Goal: Task Accomplishment & Management: Manage account settings

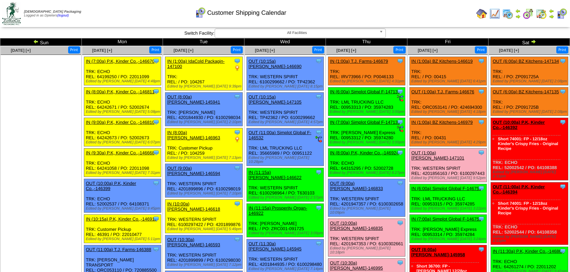
scroll to position [1246, 0]
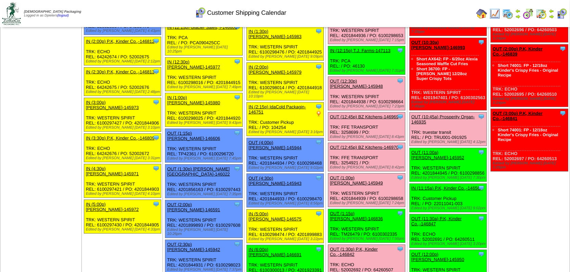
scroll to position [405, 0]
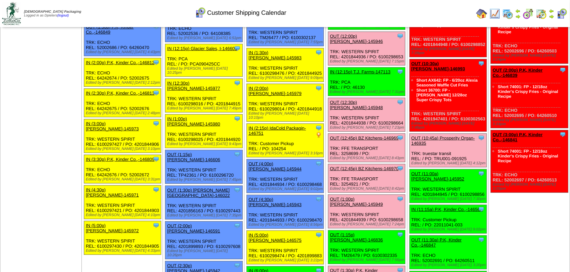
click at [495, 13] on img at bounding box center [495, 13] width 11 height 11
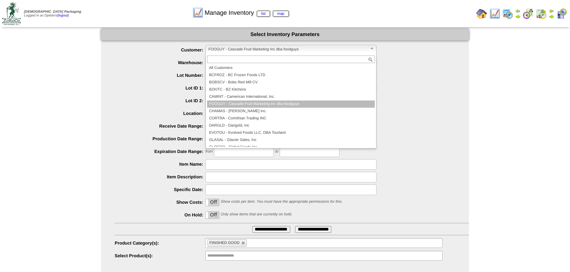
click at [232, 48] on span "FOOGUY - Cascade Fruit Marketing Inc dba foodguys" at bounding box center [288, 49] width 159 height 8
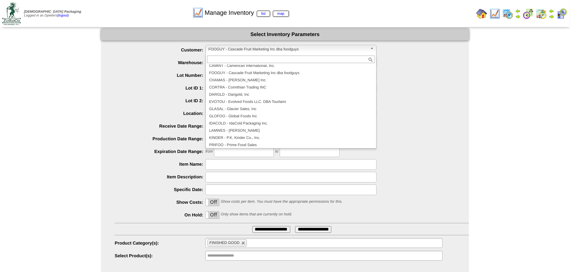
scroll to position [61, 0]
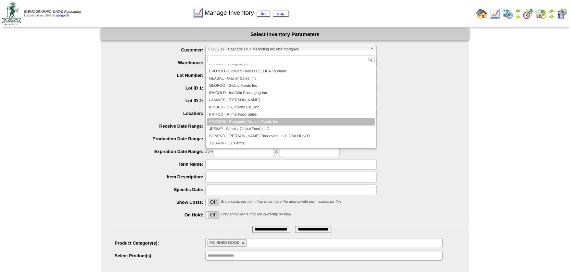
click at [257, 122] on li "PROORG - Prosperity Organic Foods Inc" at bounding box center [291, 121] width 168 height 7
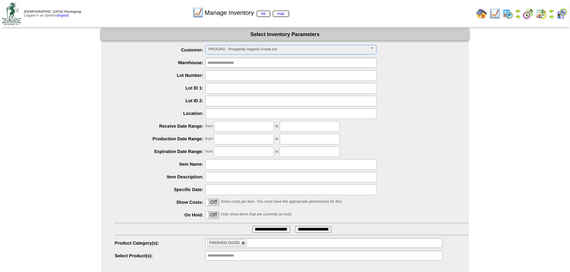
click at [244, 243] on link at bounding box center [244, 243] width 4 height 4
type input "**********"
click at [235, 257] on input "text" at bounding box center [230, 255] width 44 height 9
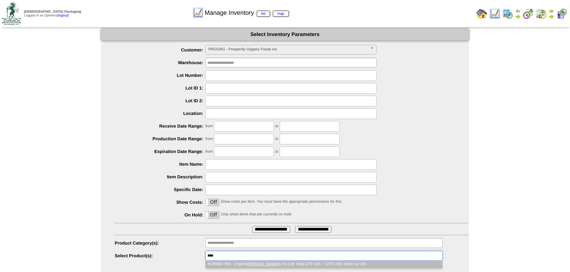
type input "****"
click at [262, 261] on li "M-80000: RM - Organic Cano la Oil (LB) Tote(1279 LBS ~ 1279 LBS) Order by LBS" at bounding box center [324, 263] width 237 height 7
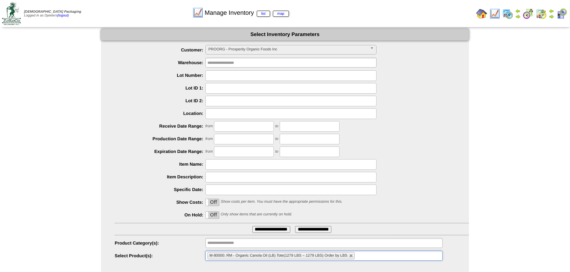
click at [262, 229] on input "**********" at bounding box center [271, 229] width 38 height 7
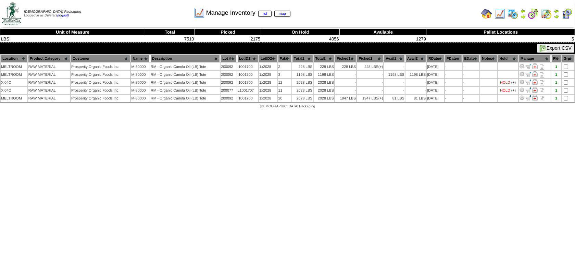
click at [500, 14] on img at bounding box center [499, 13] width 11 height 11
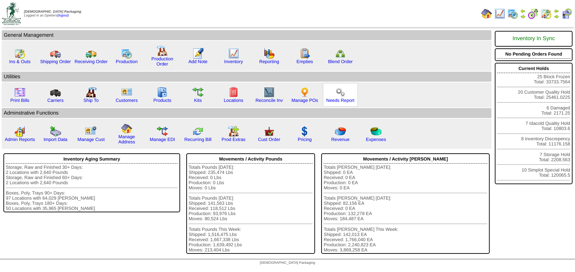
click at [335, 97] on img at bounding box center [340, 92] width 11 height 11
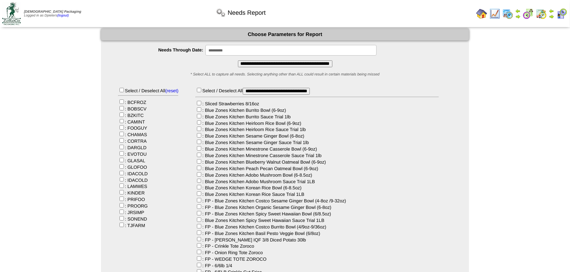
click at [273, 64] on input "**********" at bounding box center [285, 63] width 95 height 7
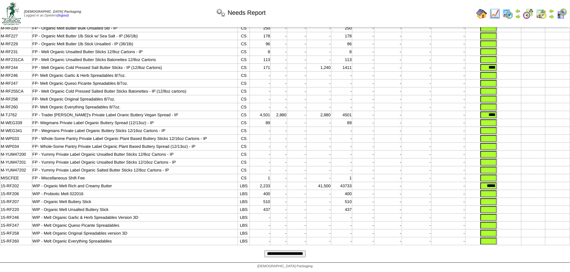
scroll to position [207, 0]
click at [488, 182] on input "*****" at bounding box center [489, 185] width 16 height 7
type input "*"
click at [271, 254] on input "**********" at bounding box center [284, 253] width 41 height 7
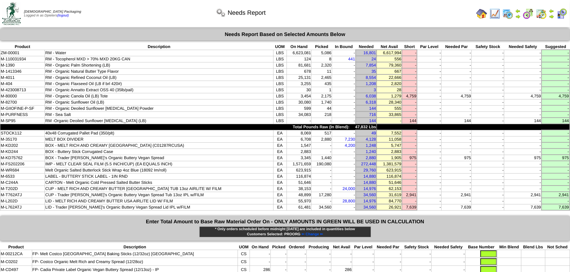
drag, startPoint x: 276, startPoint y: 93, endPoint x: 409, endPoint y: 92, distance: 133.3
click at [409, 93] on tr "M-80000 RM - Organic Canola Oil (LB) Tote LBS 3,454 2,175 - 6,038 1,279 4,759 -…" at bounding box center [285, 96] width 570 height 6
click at [312, 94] on td "2,175" at bounding box center [322, 96] width 21 height 6
click at [287, 94] on td "3,454" at bounding box center [299, 96] width 25 height 6
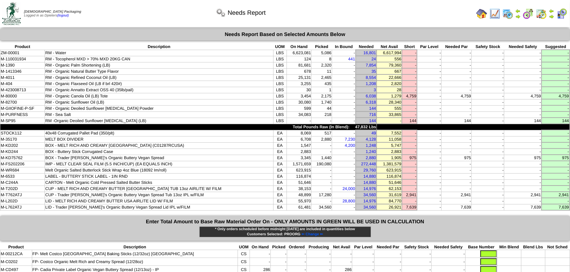
click at [483, 15] on img at bounding box center [482, 13] width 11 height 11
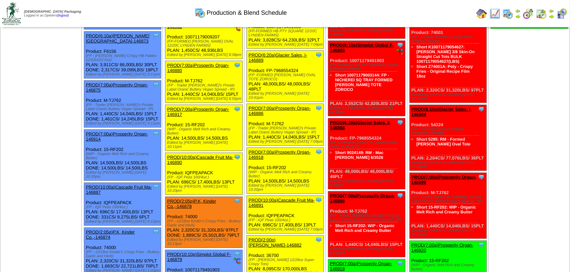
scroll to position [156, 0]
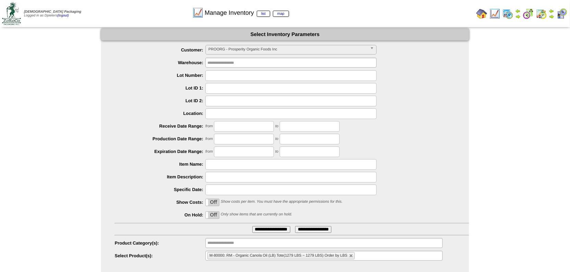
click at [264, 44] on form "**********" at bounding box center [285, 144] width 368 height 233
click at [263, 49] on span "PROORG - Prosperity Organic Foods Inc" at bounding box center [288, 49] width 159 height 8
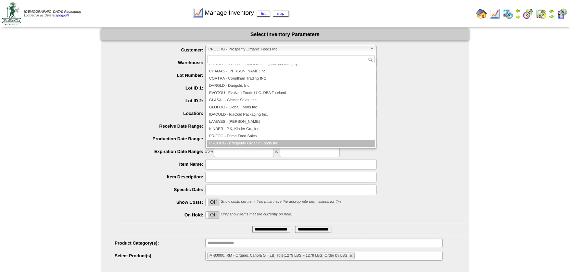
scroll to position [36, 0]
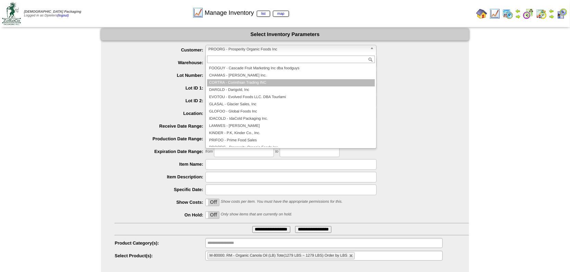
click at [248, 83] on li "CORTRA - Corinthian Trading INC" at bounding box center [291, 82] width 168 height 7
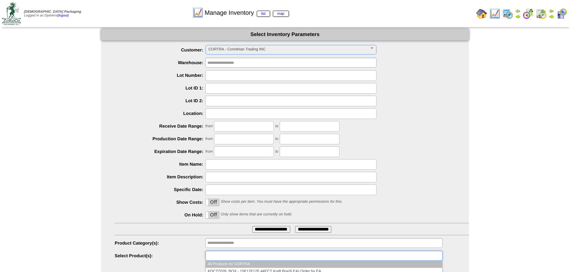
click at [244, 258] on input "text" at bounding box center [230, 255] width 44 height 9
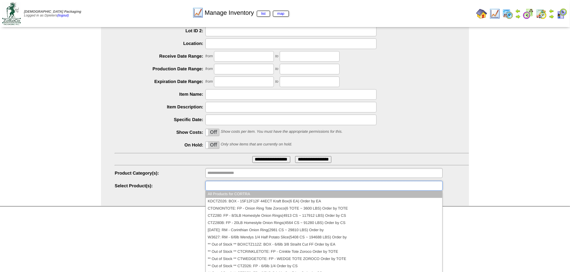
scroll to position [71, 0]
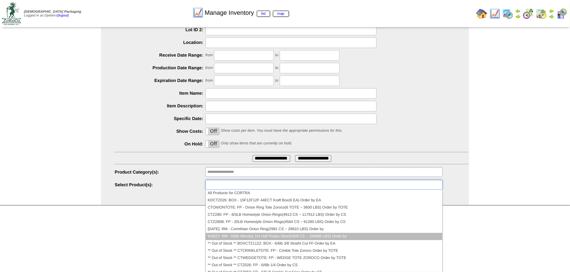
click at [281, 234] on li "W3627: RM - 6/6lb Wendys 1/4 Half Potato Slice(5408 CS ~ 194688 LBS) Order by" at bounding box center [324, 236] width 237 height 7
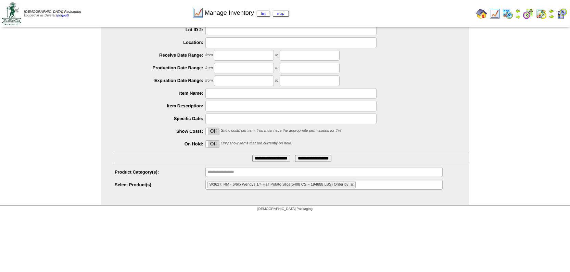
click at [286, 158] on input "**********" at bounding box center [271, 158] width 38 height 7
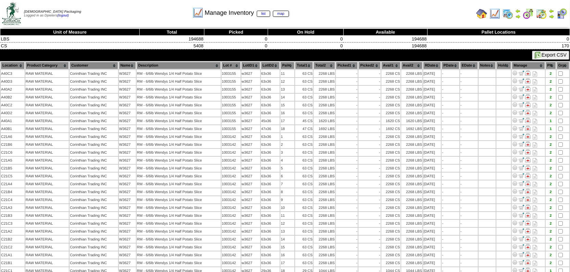
click at [552, 15] on img at bounding box center [551, 16] width 5 height 5
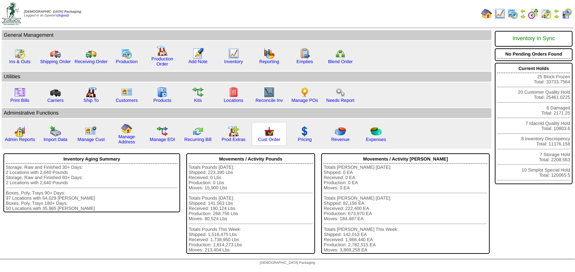
click at [264, 136] on img at bounding box center [269, 131] width 11 height 11
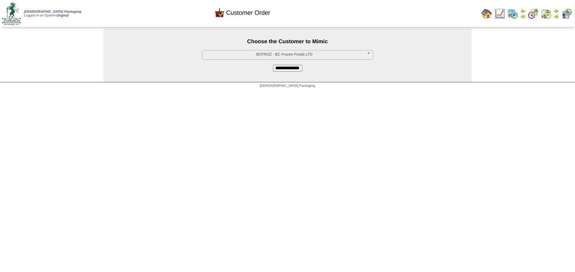
click at [263, 56] on span "BCFROZ - BC Frozen Foods LTD" at bounding box center [284, 54] width 159 height 8
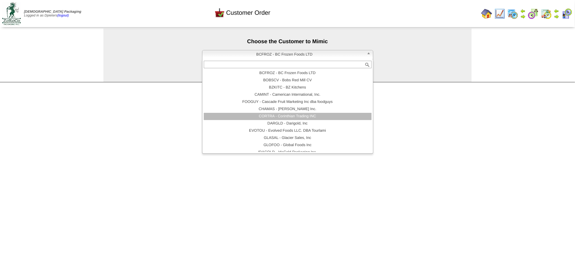
click at [243, 114] on li "CORTRA - Corinthian Trading INC" at bounding box center [288, 116] width 168 height 7
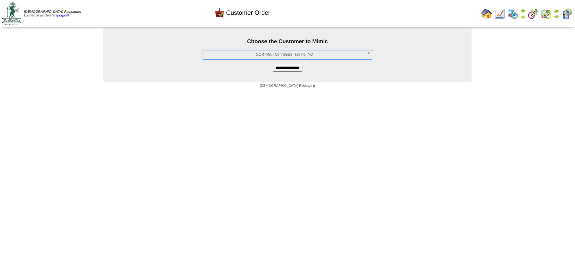
click at [283, 65] on input "**********" at bounding box center [287, 68] width 29 height 7
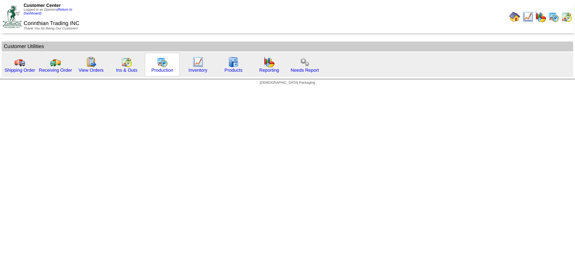
click at [157, 62] on img at bounding box center [162, 62] width 11 height 11
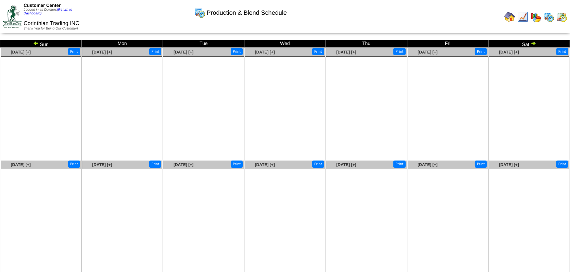
click at [36, 42] on img at bounding box center [35, 42] width 5 height 5
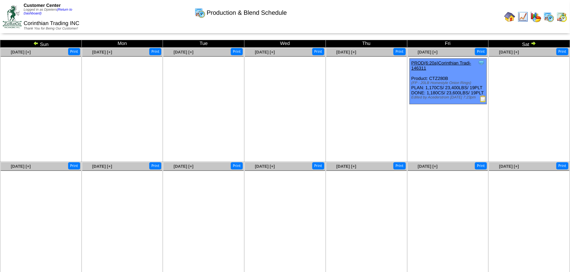
drag, startPoint x: 510, startPoint y: 18, endPoint x: 468, endPoint y: 20, distance: 42.2
click at [510, 18] on img at bounding box center [510, 16] width 11 height 11
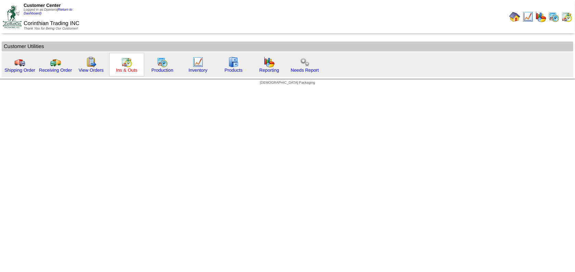
click at [126, 69] on link "Ins & Outs" at bounding box center [126, 69] width 21 height 5
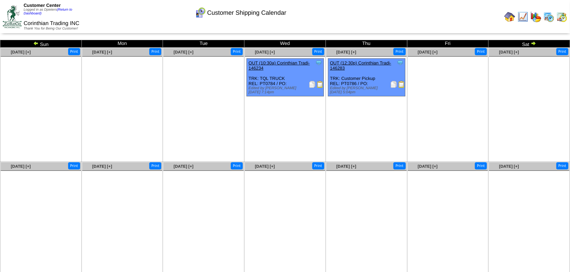
click at [535, 42] on img at bounding box center [533, 42] width 5 height 5
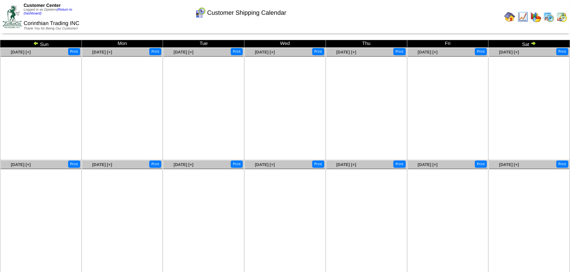
click at [534, 42] on img at bounding box center [533, 42] width 5 height 5
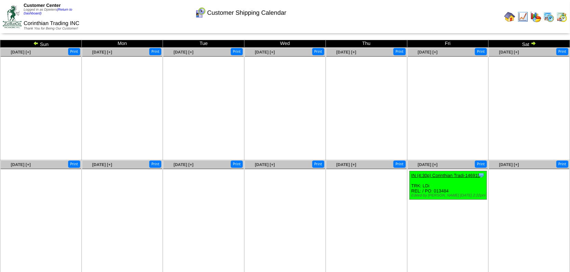
click at [36, 45] on img at bounding box center [35, 42] width 5 height 5
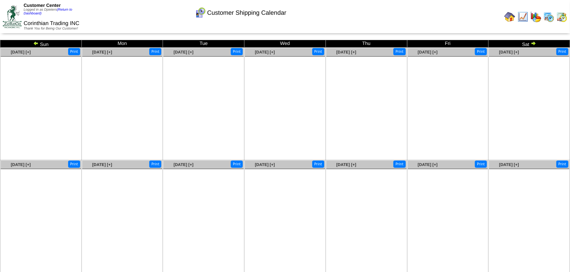
click at [34, 42] on img at bounding box center [35, 42] width 5 height 5
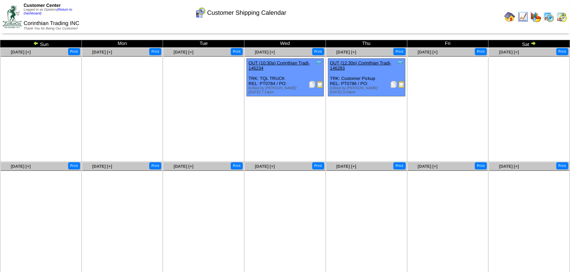
click at [35, 42] on img at bounding box center [35, 42] width 5 height 5
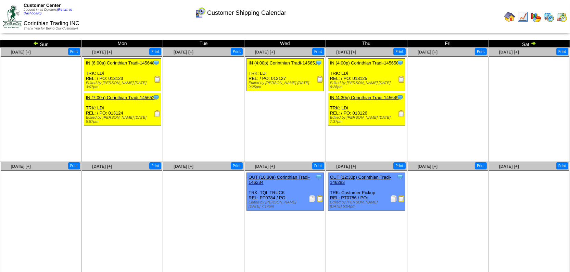
click at [536, 43] on img at bounding box center [533, 42] width 5 height 5
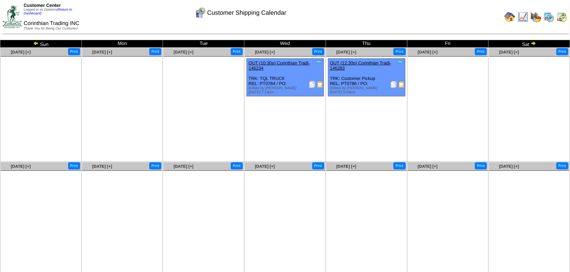
click at [536, 43] on img at bounding box center [533, 42] width 5 height 5
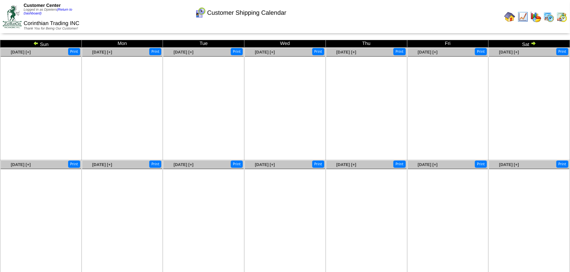
click at [533, 41] on img at bounding box center [533, 42] width 5 height 5
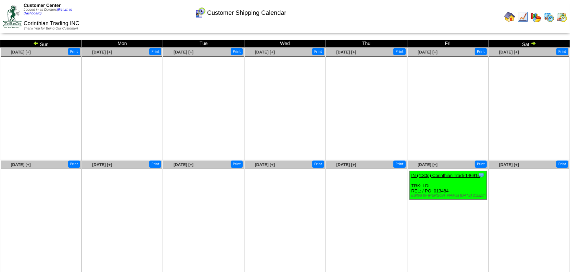
click at [456, 175] on link "IN (4:30p) Corinthian Tradi-146915" at bounding box center [446, 175] width 69 height 5
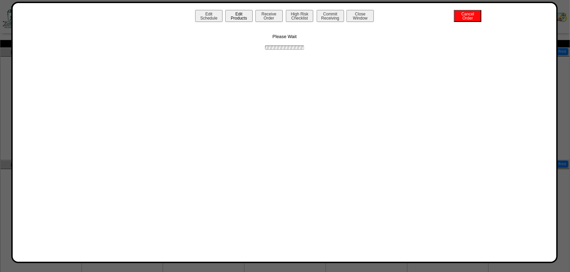
click at [237, 17] on button "Edit Products" at bounding box center [238, 16] width 27 height 12
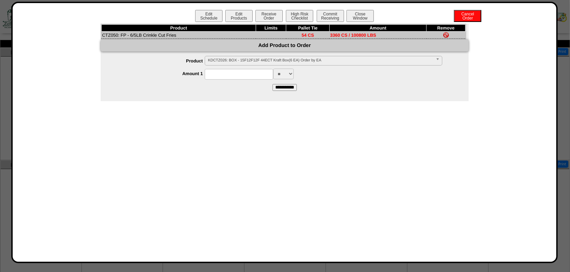
click at [226, 59] on span "KDCTZ026: BOX - 15F12F12F 44ECT Kraft Box(6 EA) Order by EA" at bounding box center [320, 60] width 225 height 8
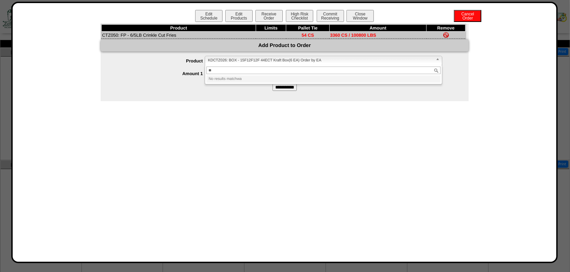
type input "*"
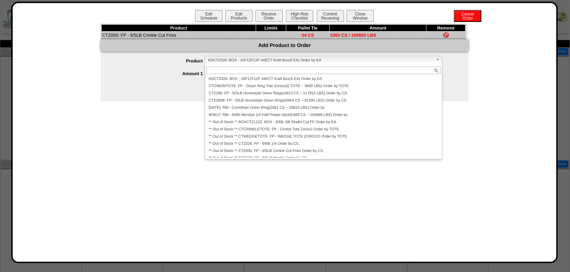
click at [135, 167] on div "Edit Schedule Edit Products Receive Order High Risk Checklist Commit Receiving …" at bounding box center [285, 132] width 530 height 245
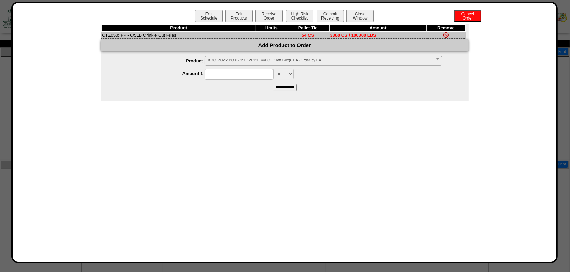
click at [352, 61] on span "KDCTZ026: BOX - 15F12F12F 44ECT Kraft Box(6 EA) Order by EA" at bounding box center [320, 60] width 225 height 8
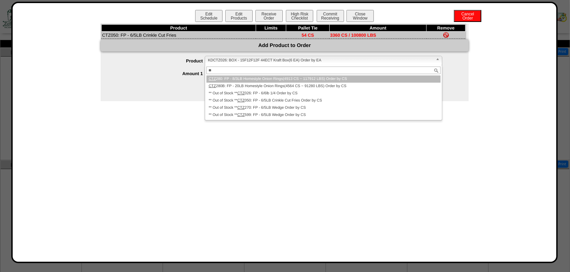
type input "*"
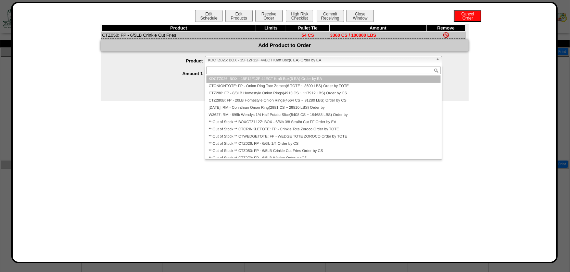
click at [86, 87] on div "Product Limits Pallet Tie Amount Remove CTZ050: FP - 6/5LB Crinkle Cut Fries 54…" at bounding box center [285, 62] width 530 height 77
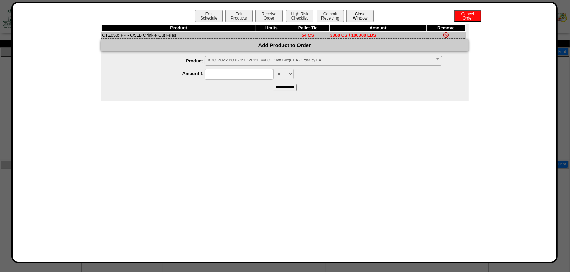
click at [361, 14] on button "Close Window" at bounding box center [360, 16] width 27 height 12
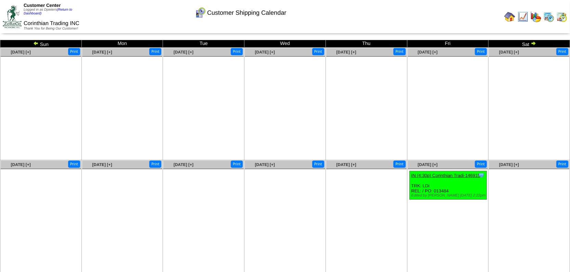
click at [68, 12] on div "Customer Center Logged in as Dpieters (Return to Dashboard)" at bounding box center [55, 9] width 62 height 13
click at [65, 7] on div "Customer Center Logged in as Dpieters (Return to Dashboard)" at bounding box center [55, 9] width 62 height 13
click at [65, 12] on div "Customer Center Logged in as Dpieters (Return to Dashboard)" at bounding box center [55, 9] width 62 height 13
click at [65, 9] on link "(Return to Dashboard)" at bounding box center [48, 12] width 49 height 8
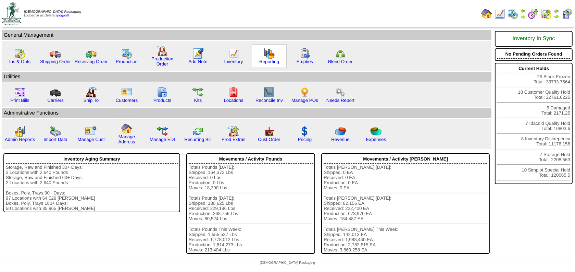
click at [269, 58] on img at bounding box center [269, 53] width 11 height 11
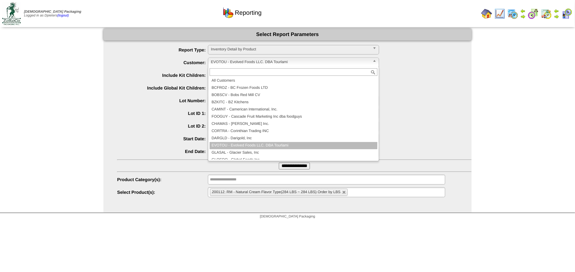
click at [231, 62] on span "EVOTOU - Evolved Foods LLC. DBA Tourlami" at bounding box center [290, 62] width 159 height 8
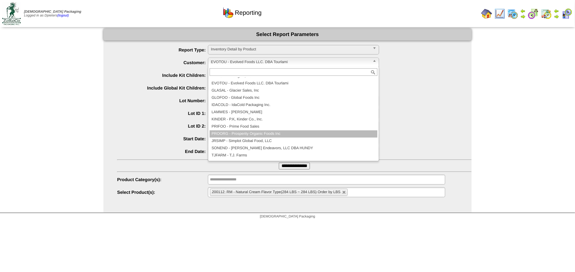
click at [245, 134] on li "PROORG - Prosperity Organic Foods Inc" at bounding box center [294, 133] width 168 height 7
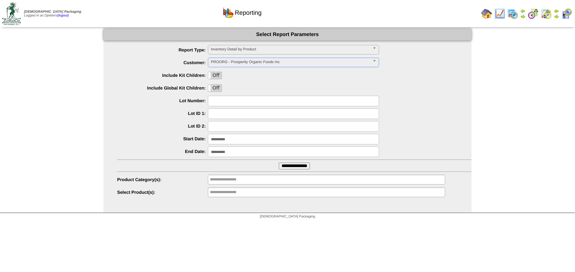
click at [231, 138] on input "**********" at bounding box center [293, 139] width 171 height 11
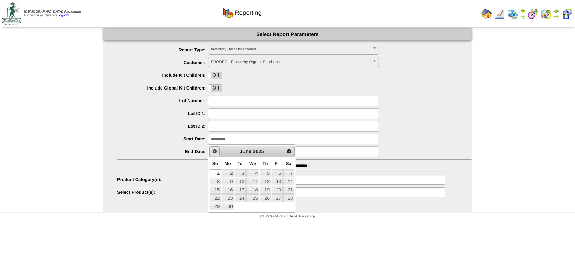
click at [214, 148] on span "Prev" at bounding box center [214, 150] width 5 height 5
drag, startPoint x: 285, startPoint y: 171, endPoint x: 277, endPoint y: 175, distance: 8.9
click at [285, 171] on link "1" at bounding box center [288, 173] width 11 height 8
type input "**********"
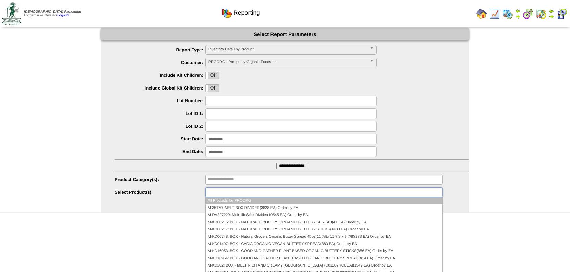
click at [225, 190] on input "text" at bounding box center [230, 192] width 44 height 9
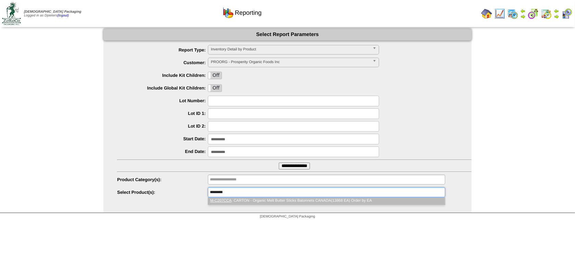
type input "*********"
click at [243, 200] on li "M-C207CCA : CARTON - Organic Melt Butter Sticks Batonnets CANADA(13868 EA) Orde…" at bounding box center [326, 200] width 237 height 7
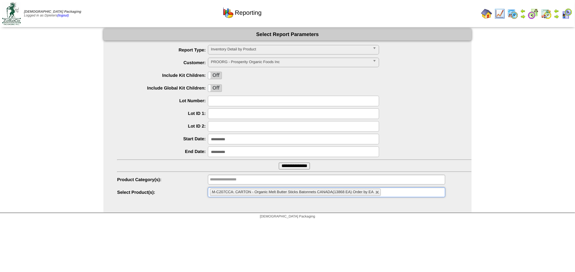
click at [304, 162] on input "**********" at bounding box center [294, 165] width 31 height 7
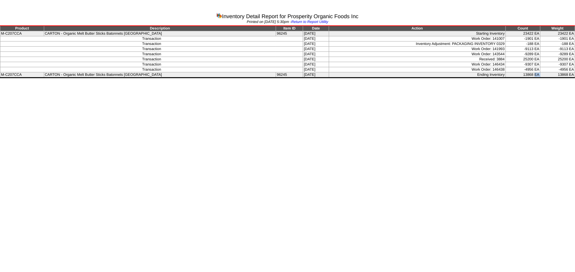
drag, startPoint x: 514, startPoint y: 74, endPoint x: 541, endPoint y: 75, distance: 27.1
click at [541, 75] on tr "M-C207CCA CARTON - Organic Melt Butter Sticks Batonnets [GEOGRAPHIC_DATA] 96245…" at bounding box center [287, 74] width 575 height 5
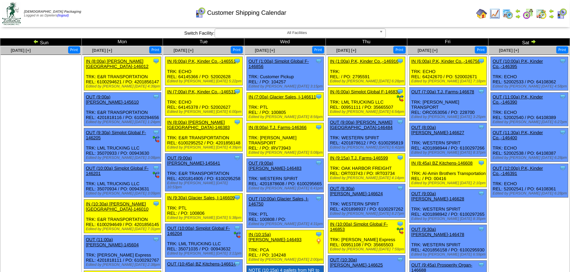
click at [533, 41] on img at bounding box center [533, 41] width 5 height 5
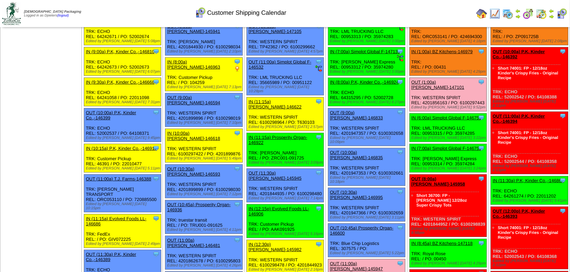
scroll to position [62, 0]
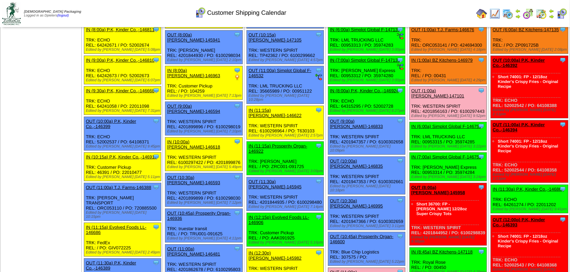
click at [495, 15] on img at bounding box center [495, 13] width 11 height 11
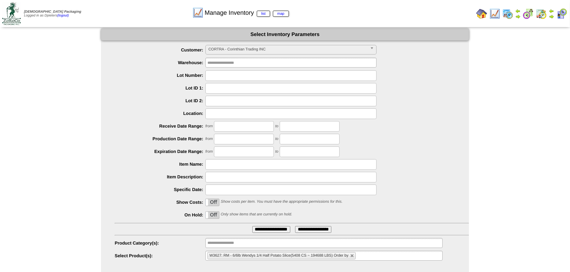
click at [216, 47] on span "CORTRA - Corinthian Trading INC" at bounding box center [288, 49] width 159 height 8
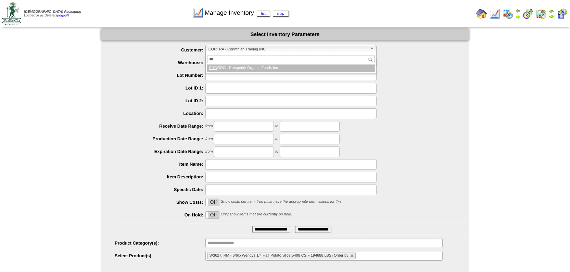
type input "***"
click at [238, 66] on li "PRO ORG - Prosperity Organic Foods Inc" at bounding box center [291, 67] width 168 height 7
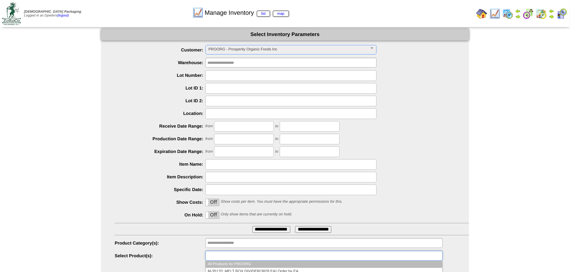
click at [228, 256] on input "text" at bounding box center [230, 255] width 44 height 9
type input "****"
click at [248, 264] on em "Cano" at bounding box center [262, 264] width 31 height 4
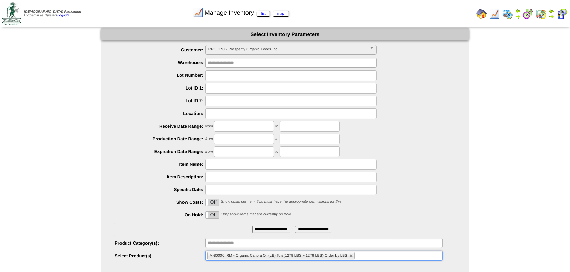
click at [263, 229] on input "**********" at bounding box center [271, 229] width 38 height 7
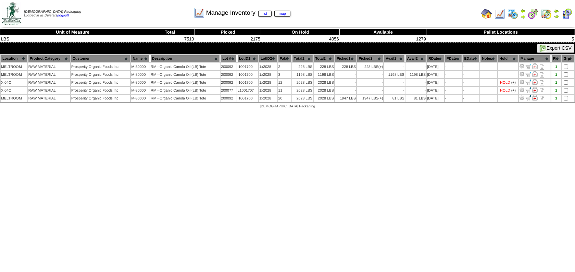
click at [485, 14] on img at bounding box center [486, 13] width 11 height 11
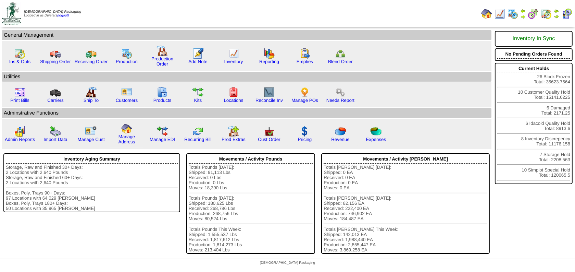
drag, startPoint x: 0, startPoint y: 0, endPoint x: 555, endPoint y: 17, distance: 555.3
click at [555, 17] on img at bounding box center [556, 16] width 5 height 5
